Goal: Understand site structure: Understand site structure

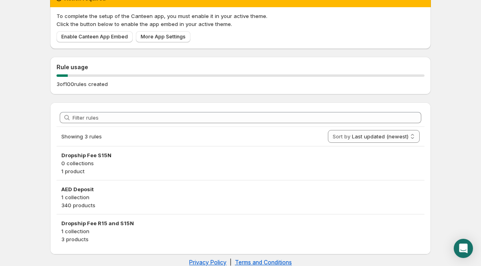
scroll to position [55, 0]
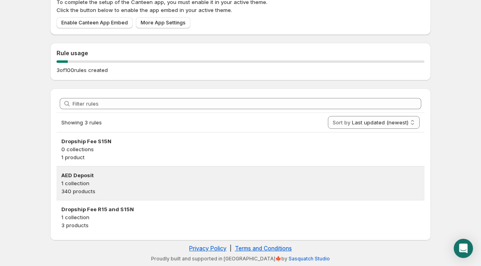
click at [83, 186] on p "1 collection" at bounding box center [240, 184] width 358 height 8
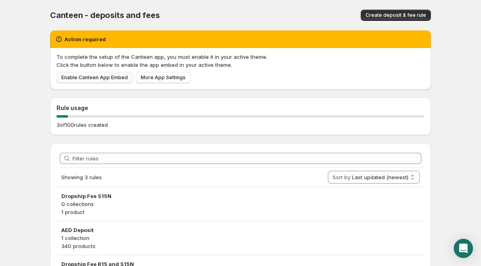
click at [99, 78] on span "Enable Canteen App Embed" at bounding box center [94, 78] width 67 height 6
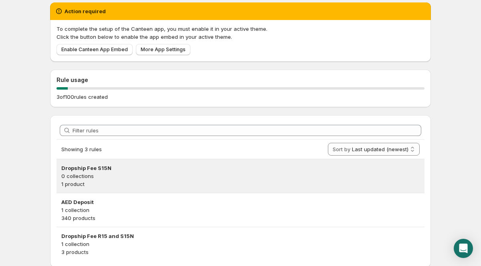
scroll to position [37, 0]
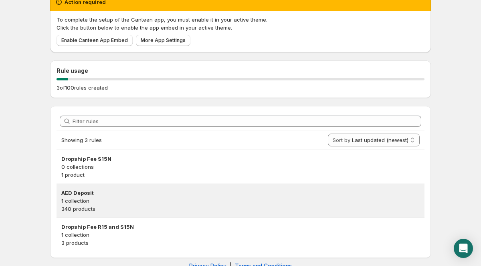
click at [99, 202] on p "1 collection" at bounding box center [240, 201] width 358 height 8
